Goal: Task Accomplishment & Management: Use online tool/utility

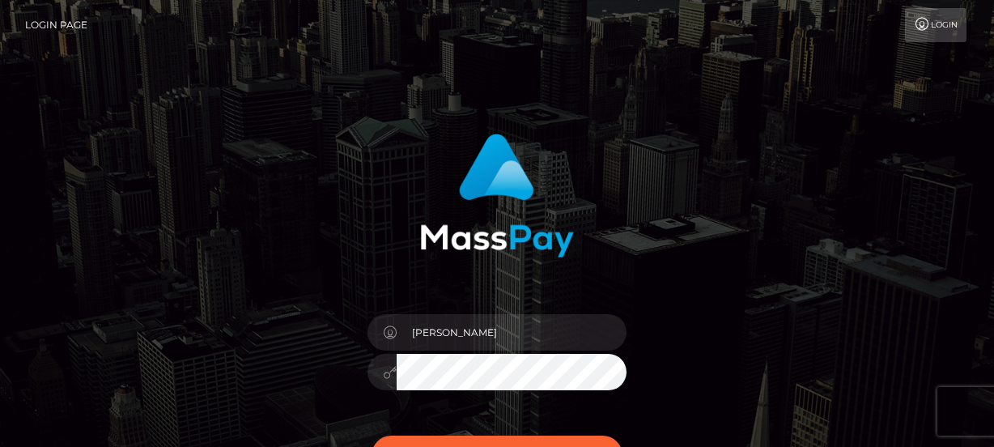
click at [682, 332] on div "Lorelee Sign in" at bounding box center [497, 319] width 425 height 396
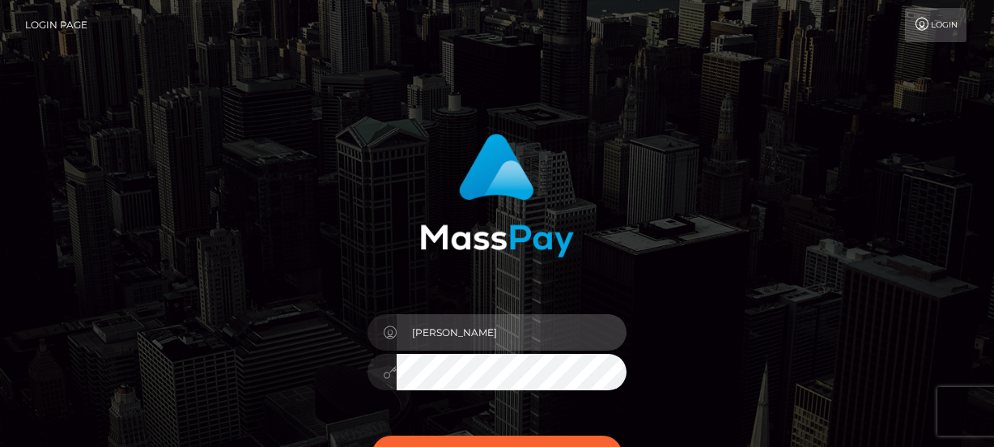
click at [471, 332] on input "Lorelee" at bounding box center [512, 332] width 230 height 36
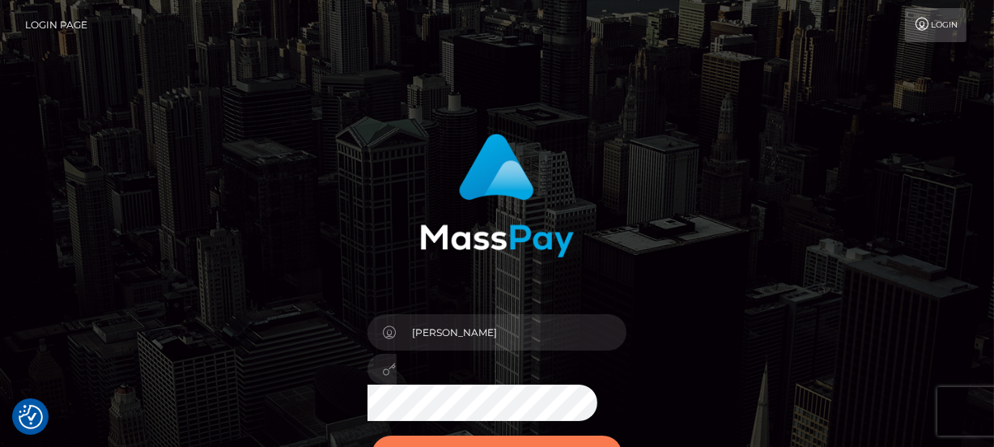
click at [433, 440] on button "Sign in" at bounding box center [497, 456] width 251 height 40
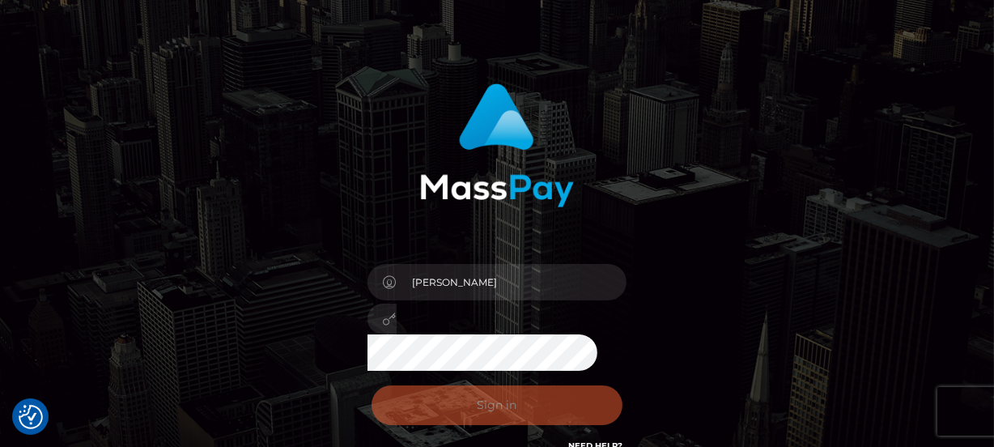
scroll to position [73, 0]
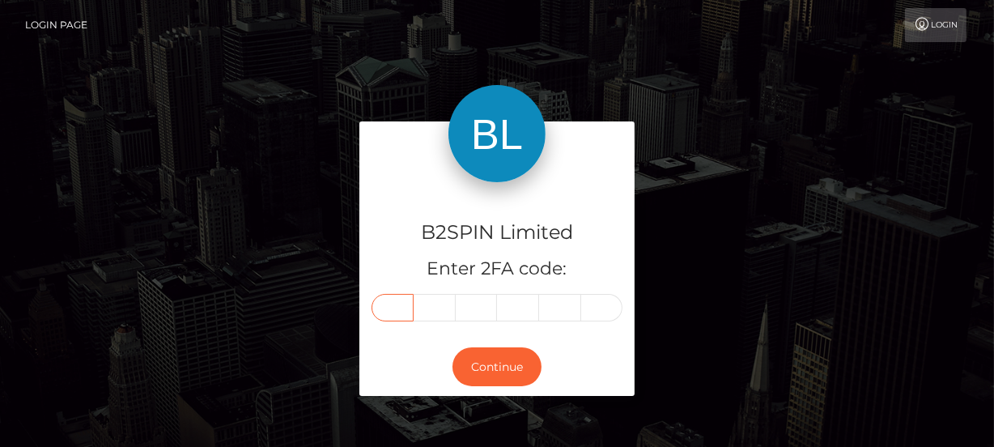
click at [401, 307] on input "text" at bounding box center [393, 308] width 42 height 28
type input "3"
type input "7"
type input "0"
type input "2"
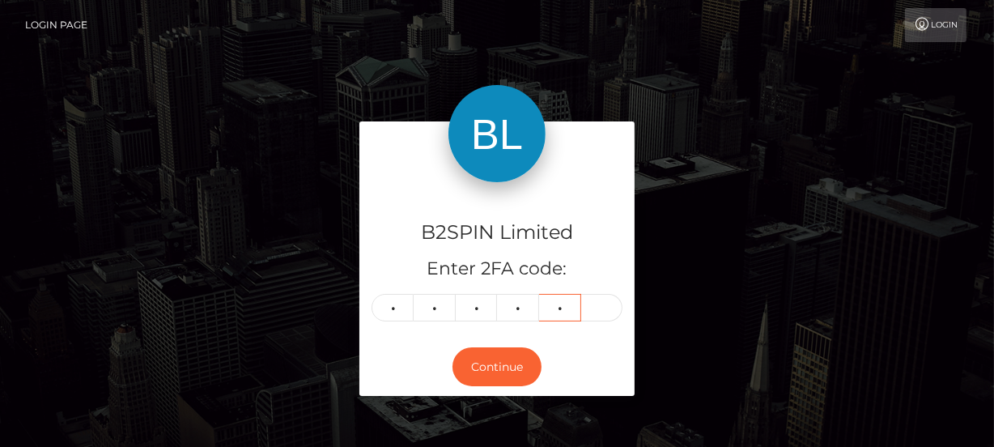
type input "2"
type input "8"
click at [505, 358] on button "Continue" at bounding box center [497, 367] width 89 height 40
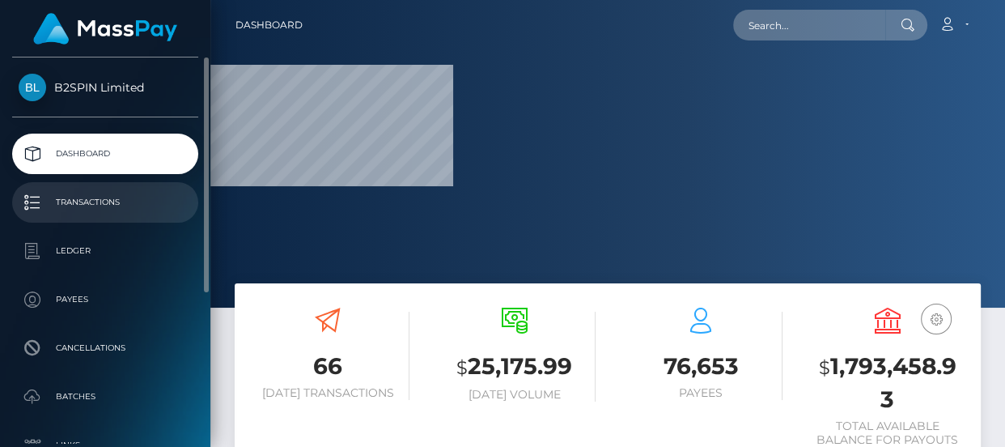
click at [106, 195] on p "Transactions" at bounding box center [105, 202] width 173 height 24
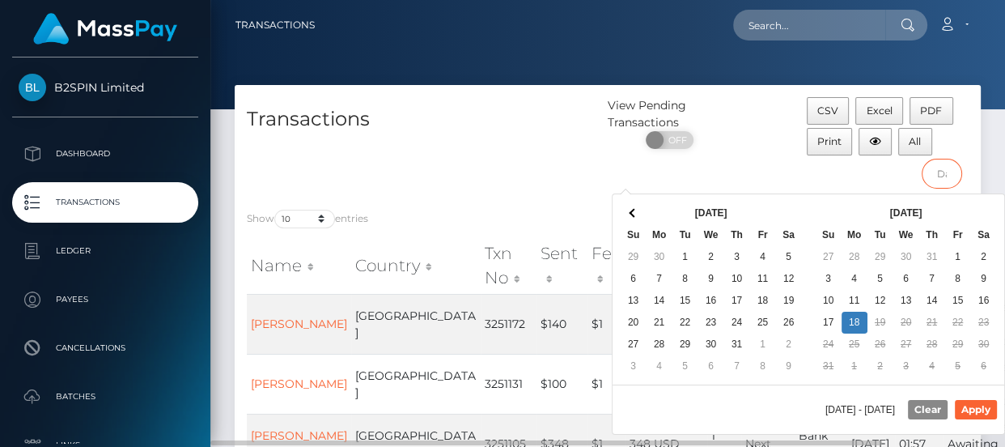
click at [941, 170] on input "text" at bounding box center [942, 174] width 40 height 30
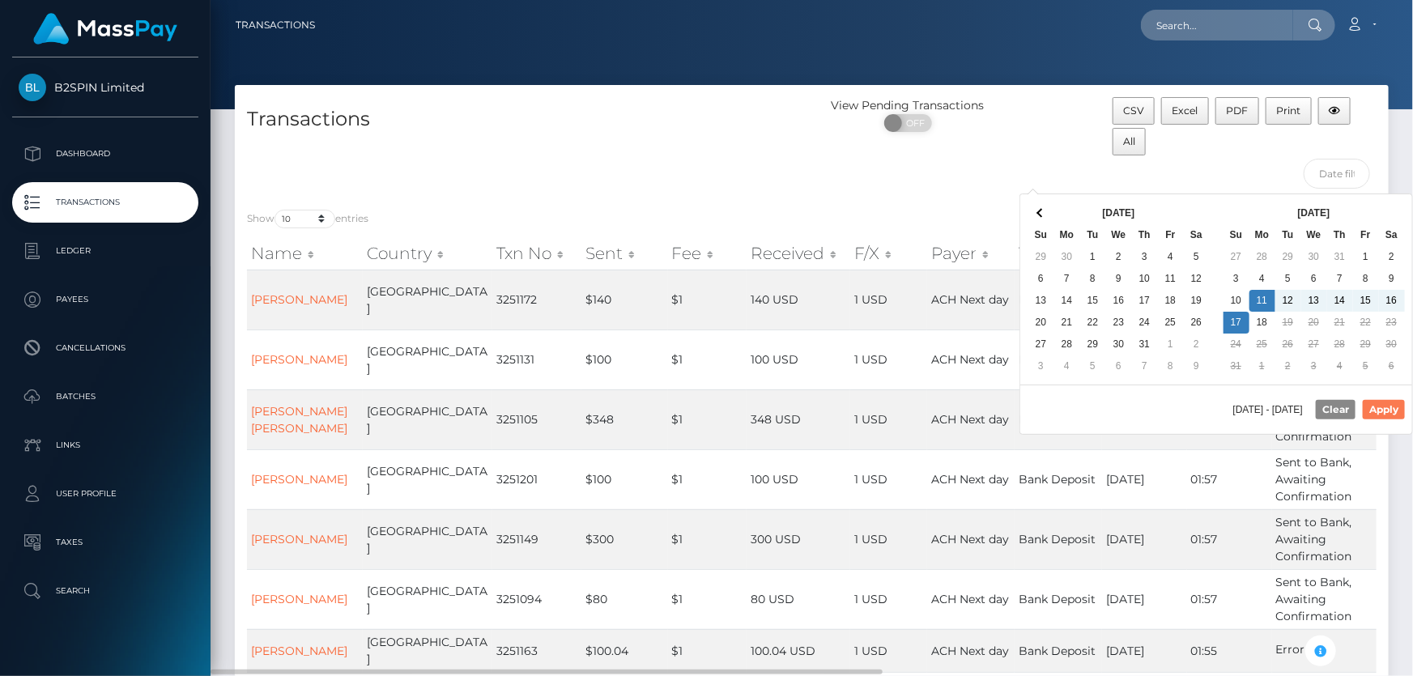
click at [1005, 404] on button "Apply" at bounding box center [1383, 409] width 42 height 19
type input "08/11/2025 - 08/17/2025"
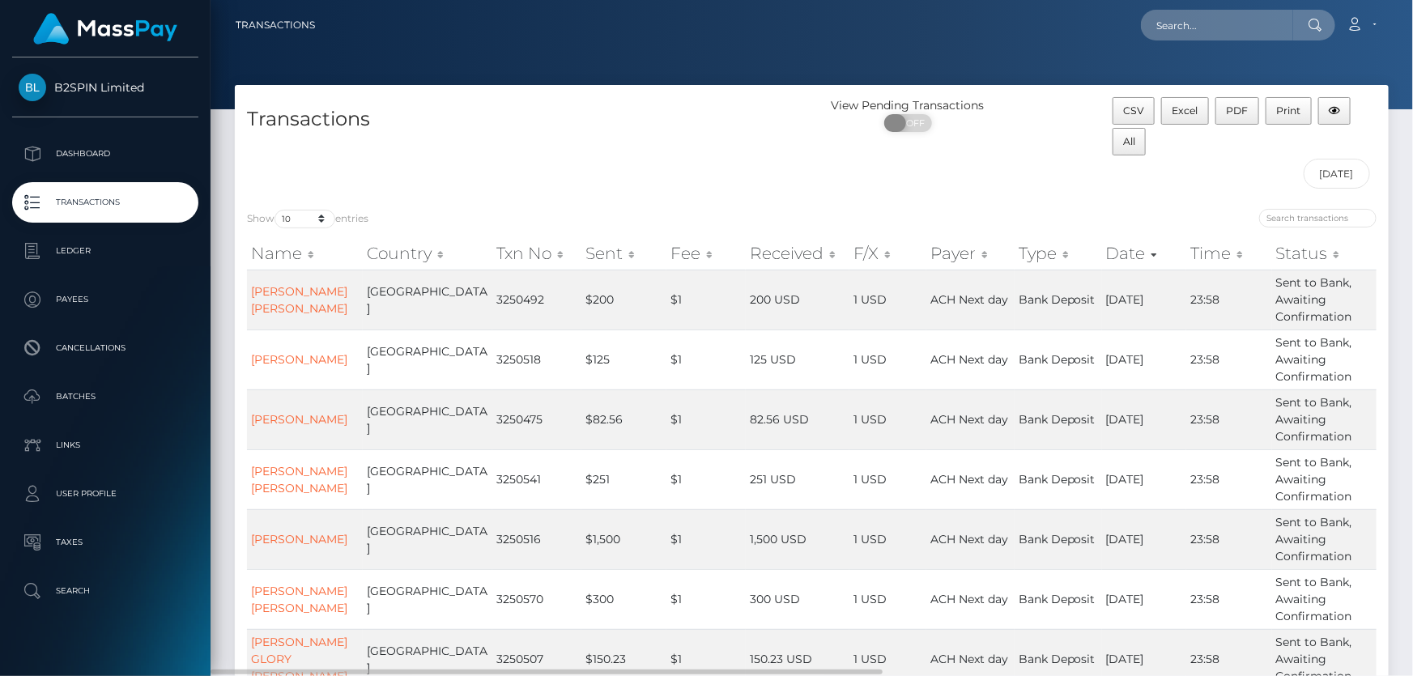
click at [914, 123] on span "OFF" at bounding box center [913, 123] width 40 height 18
checkbox input "true"
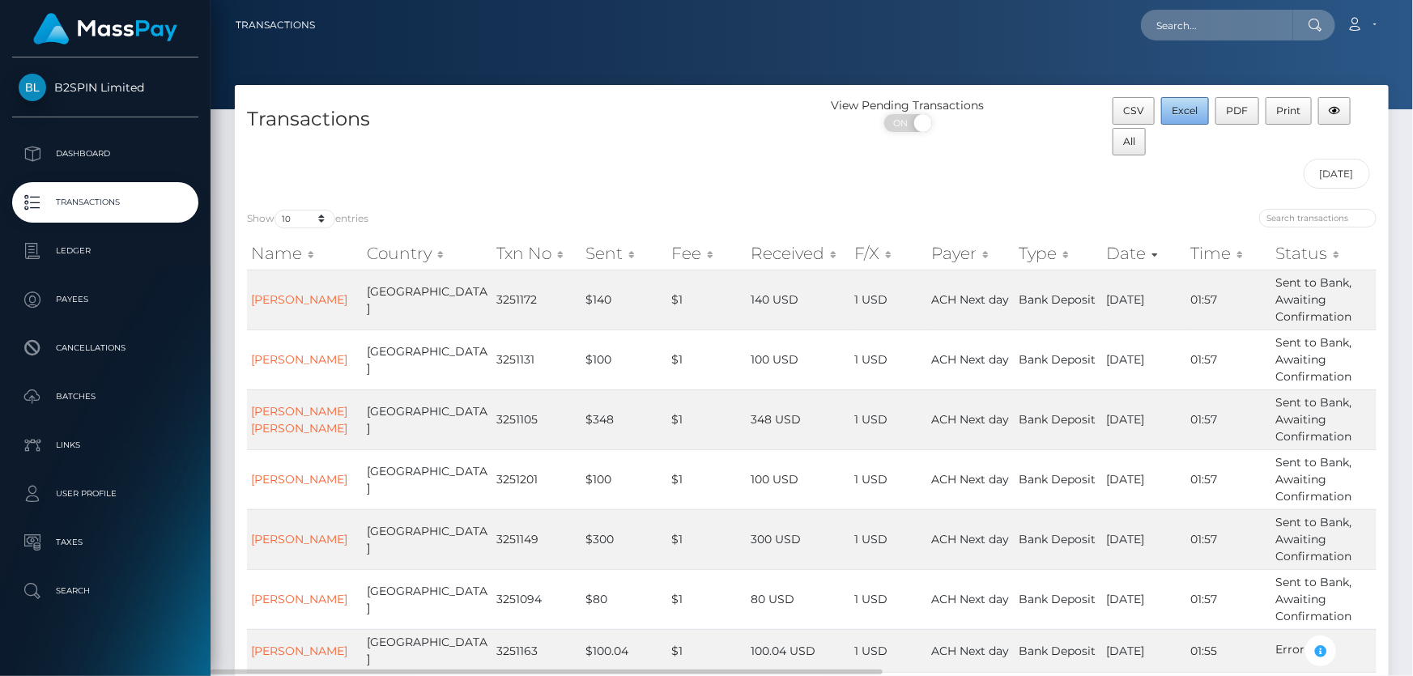
click at [1005, 110] on span "Excel" at bounding box center [1185, 110] width 26 height 12
click at [300, 223] on select "10 25 50 100 250 500 1,000 3,500" at bounding box center [304, 219] width 61 height 19
select select "3500"
click at [276, 210] on select "10 25 50 100 250 500 1,000 3,500" at bounding box center [304, 219] width 61 height 19
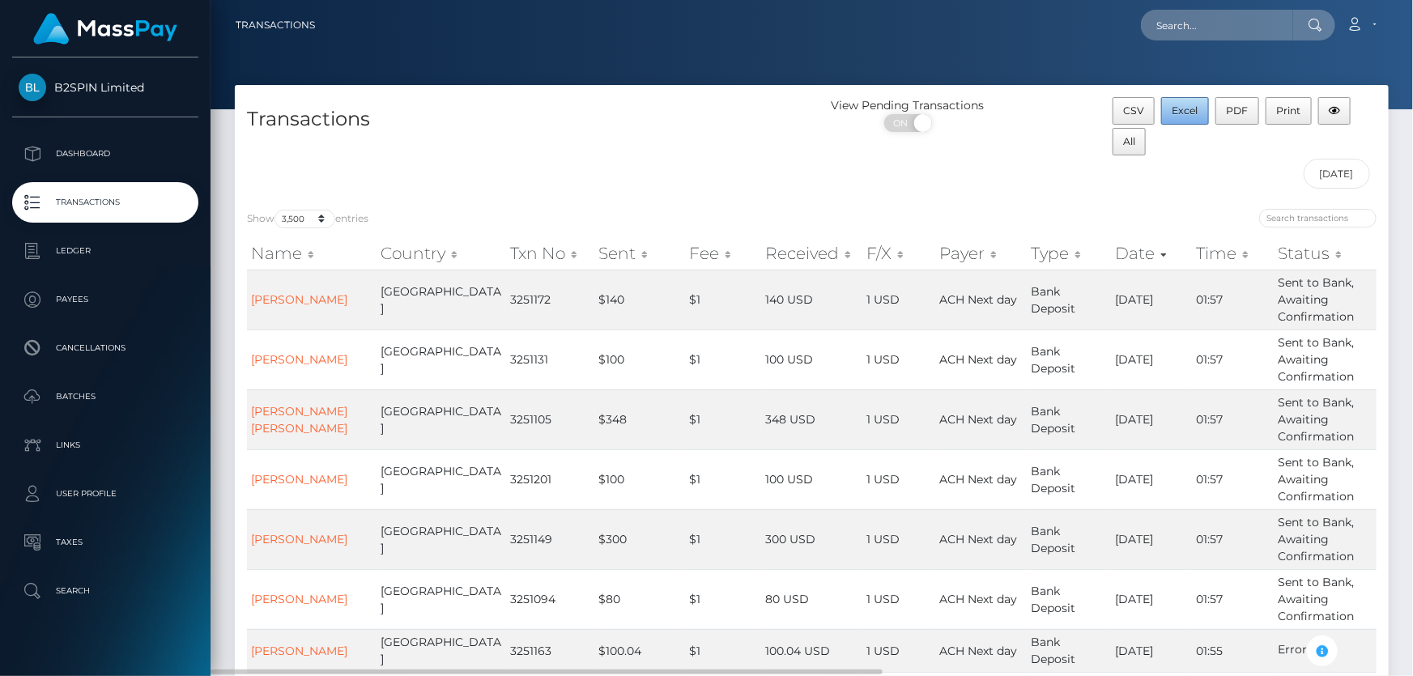
click at [1005, 117] on button "Excel" at bounding box center [1185, 111] width 48 height 28
